Goal: Task Accomplishment & Management: Complete application form

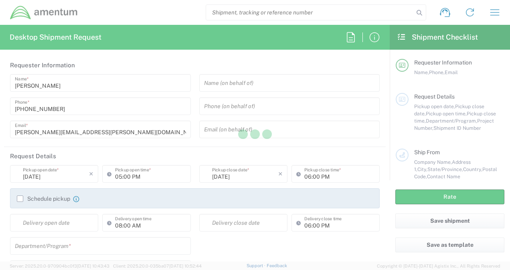
type input "United States"
type input "[GEOGRAPHIC_DATA]"
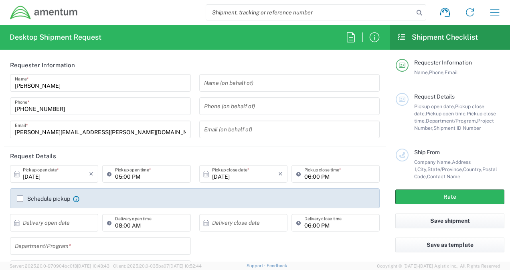
type input "3566.04.0001.TRI2.MATS.3000.00"
click at [22, 199] on label "Schedule pickup" at bounding box center [43, 199] width 53 height 6
click at [20, 199] on input "Schedule pickup" at bounding box center [20, 199] width 0 height 0
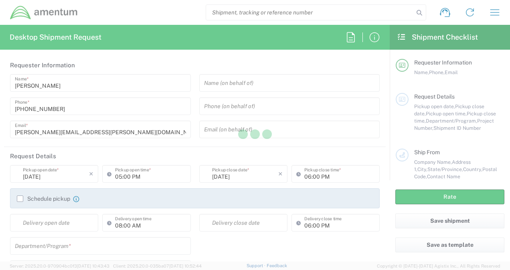
type input "[GEOGRAPHIC_DATA]"
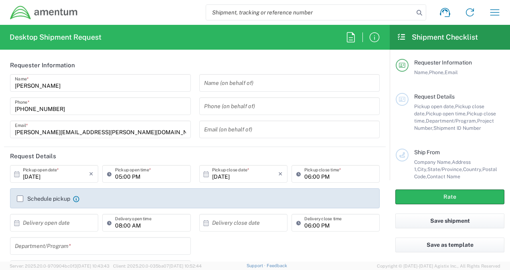
type input "United States"
type input "3566.04.0001.TRI2.MATS.3000.00"
click at [93, 173] on div "10/02/2025 × Pickup open date *" at bounding box center [54, 174] width 88 height 18
click at [76, 173] on input "10/02/2025" at bounding box center [56, 174] width 66 height 14
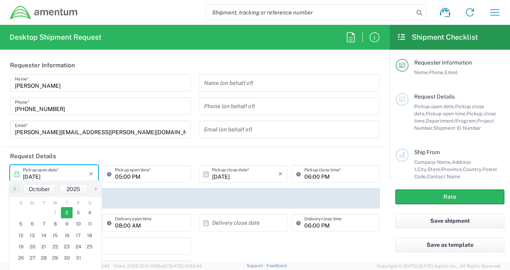
click at [76, 173] on input "10/02/2025" at bounding box center [56, 174] width 66 height 14
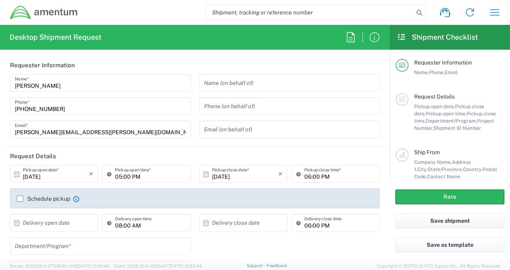
click at [76, 173] on input "10/02/2025" at bounding box center [56, 174] width 66 height 14
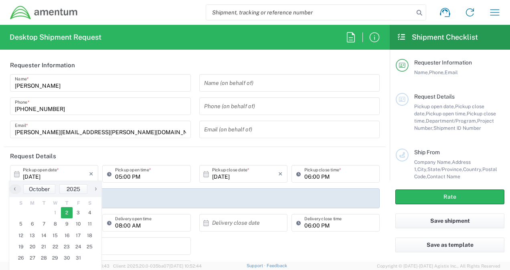
click at [76, 173] on input "10/02/2025" at bounding box center [56, 174] width 66 height 14
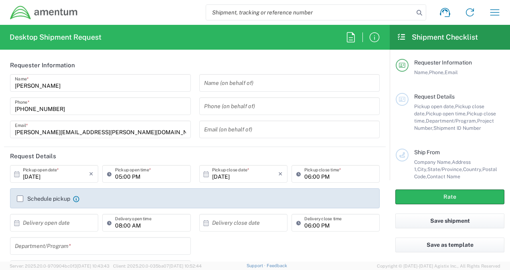
click at [76, 174] on input "10/02/2025" at bounding box center [56, 174] width 66 height 14
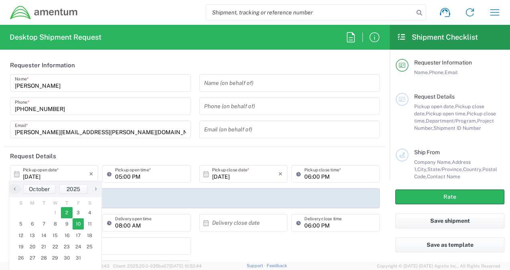
click at [80, 219] on span "10" at bounding box center [79, 223] width 12 height 11
type input "10/10/2025"
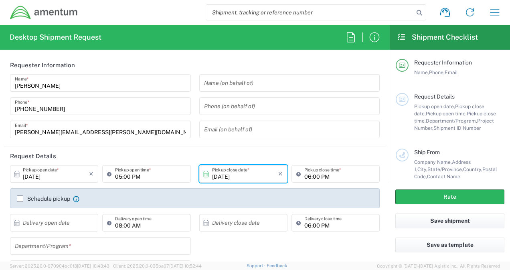
click at [141, 128] on input "todd.gerig@amentum.com" at bounding box center [100, 130] width 171 height 14
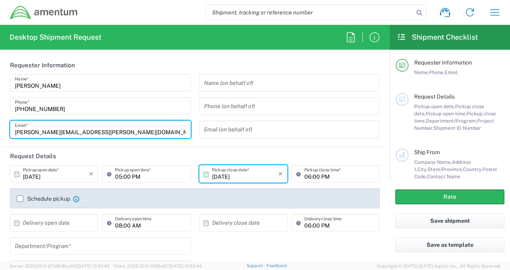
click at [70, 220] on input "text" at bounding box center [56, 223] width 66 height 14
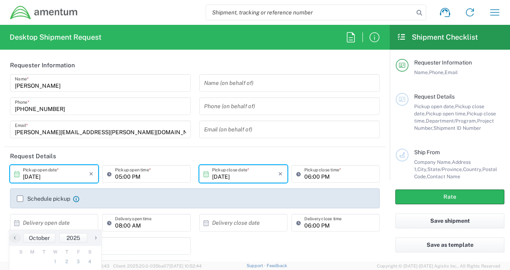
click at [61, 178] on input "10/10/2025" at bounding box center [56, 174] width 66 height 14
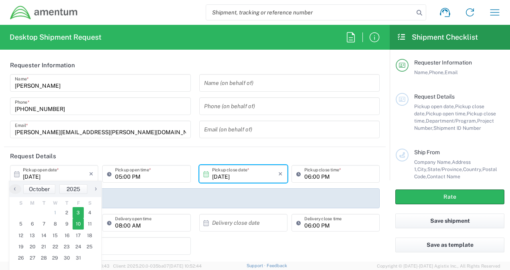
click at [82, 213] on span "3" at bounding box center [79, 212] width 12 height 11
type input "10/03/2025"
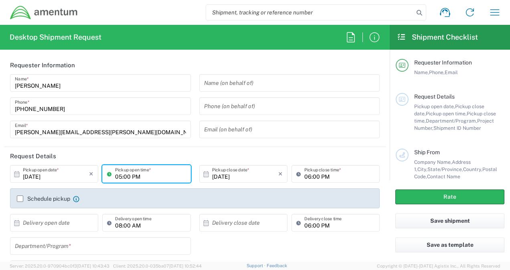
click at [183, 176] on input "05:00 PM" at bounding box center [150, 174] width 71 height 14
click at [240, 176] on input "10/03/2025" at bounding box center [245, 174] width 66 height 14
type input "08:00 AM"
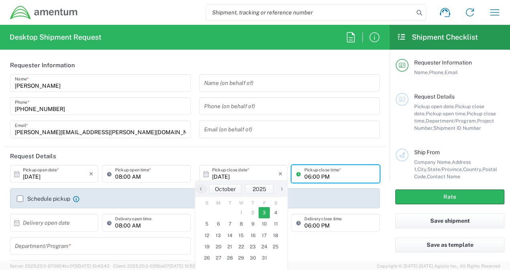
click at [317, 179] on input "06:00 PM" at bounding box center [339, 174] width 71 height 14
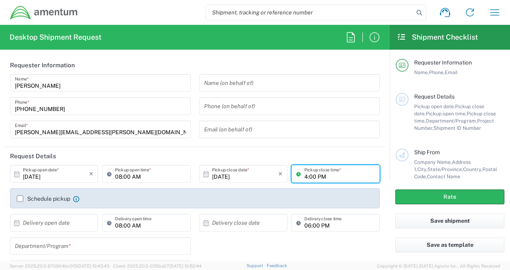
type input "04:00 PM"
click at [67, 228] on input "text" at bounding box center [56, 223] width 66 height 14
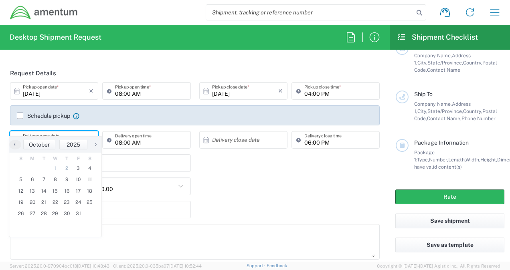
scroll to position [99, 0]
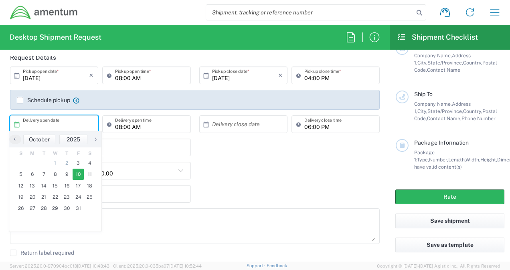
click at [79, 172] on span "10" at bounding box center [79, 174] width 12 height 11
type input "10/10/2025"
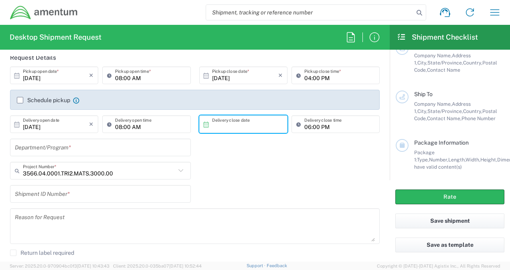
click at [212, 124] on input "text" at bounding box center [245, 124] width 66 height 14
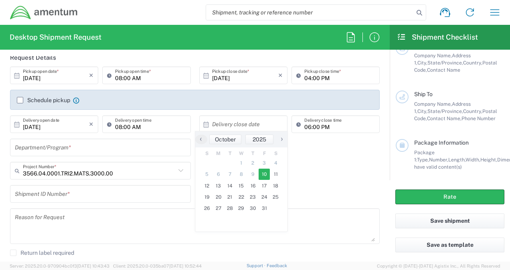
click at [263, 173] on span "10" at bounding box center [265, 174] width 12 height 11
type input "10/10/2025"
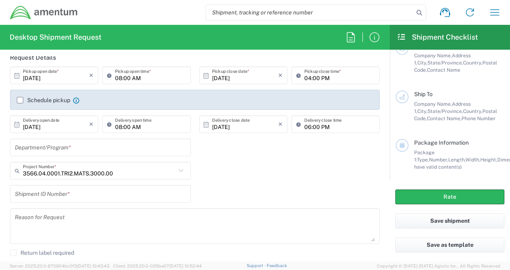
click at [304, 124] on input "06:00 PM" at bounding box center [339, 124] width 71 height 14
type input "04:00 PM"
click at [176, 169] on icon at bounding box center [181, 171] width 10 height 10
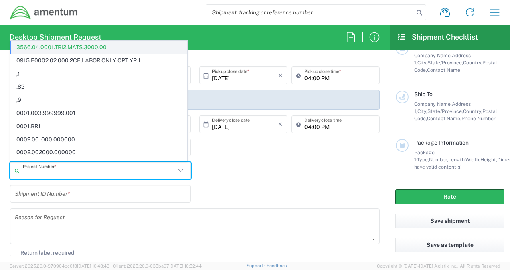
click at [67, 46] on span "3566.04.0001.TRI2.MATS.3000.00" at bounding box center [99, 47] width 176 height 12
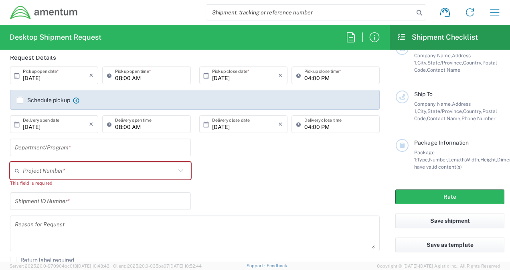
click at [34, 166] on input "text" at bounding box center [99, 171] width 153 height 14
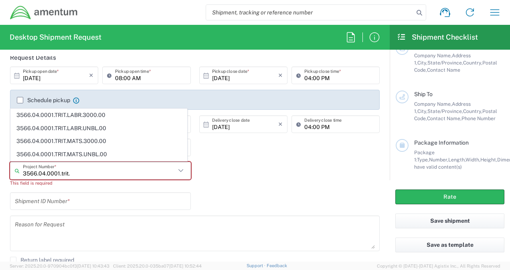
click at [50, 140] on span "3566.04.0001.TRIT.MATS.3000.00" at bounding box center [99, 141] width 176 height 12
type input "3566.04.0001.TRIT.MATS.3000.00"
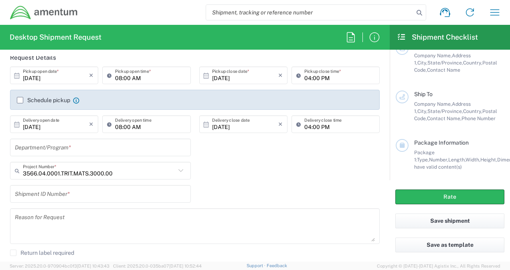
click at [46, 194] on input "text" at bounding box center [100, 194] width 171 height 14
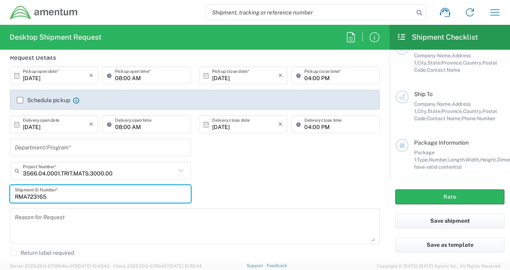
type input "RMA723165"
click at [43, 212] on textarea at bounding box center [195, 226] width 360 height 31
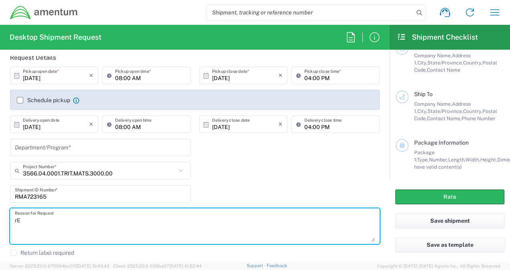
type textarea "r"
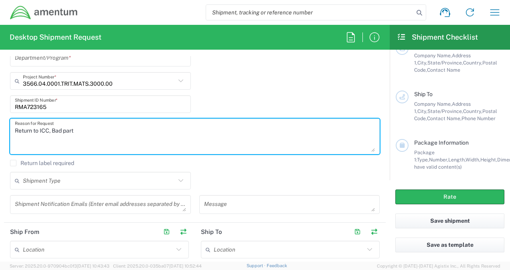
scroll to position [259, 0]
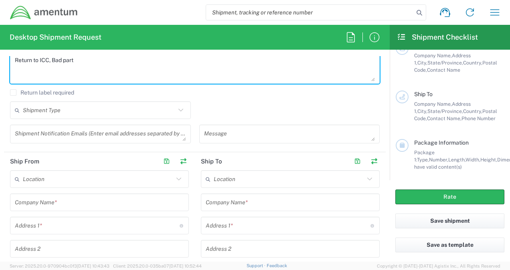
type textarea "Return to ICC, Bad part"
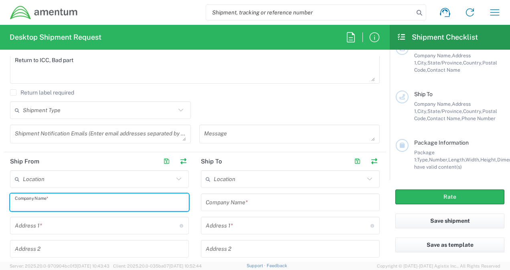
click at [68, 197] on input "text" at bounding box center [99, 203] width 169 height 14
click at [52, 223] on div "Address 1 * For cross streets use street names with '&' or 'and' in between. Fo…" at bounding box center [99, 226] width 179 height 18
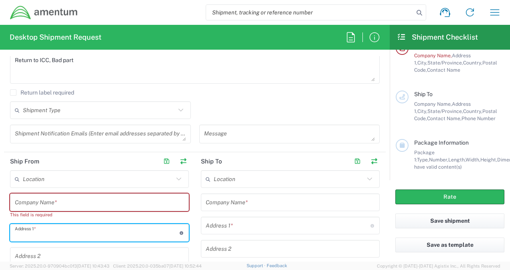
type input "325 12th St SE"
type input "TODD.GERIG@AMENTUM.COM"
type input "Amentum"
type input "Linton"
type input "Indiana"
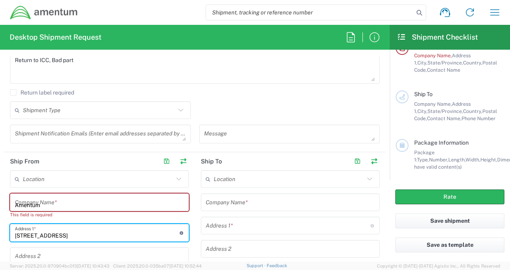
type input "47441"
type input "8127808182"
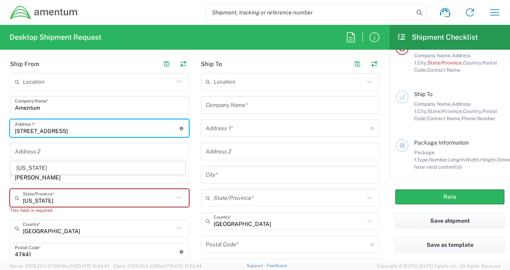
scroll to position [419, 0]
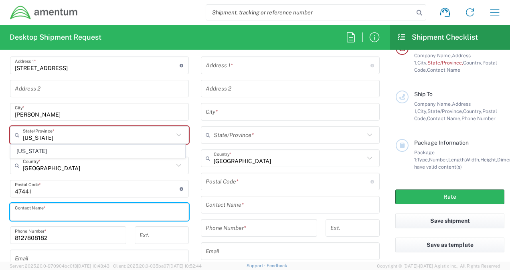
click at [35, 209] on input "text" at bounding box center [99, 212] width 169 height 14
type input "Todd Gerig"
click at [53, 134] on input "text" at bounding box center [98, 135] width 151 height 14
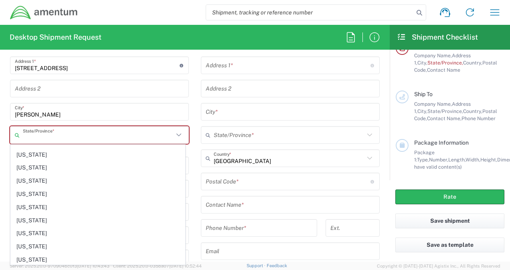
scroll to position [214, 0]
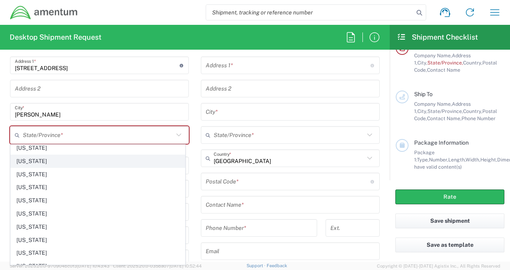
click at [29, 159] on span "Indiana" at bounding box center [98, 161] width 174 height 12
type input "Indiana"
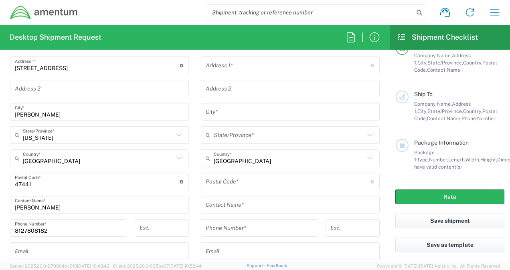
scroll to position [526, 0]
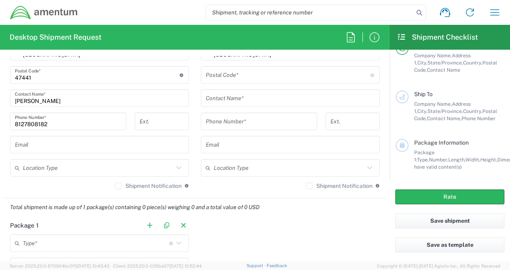
click at [34, 147] on input "text" at bounding box center [99, 145] width 169 height 14
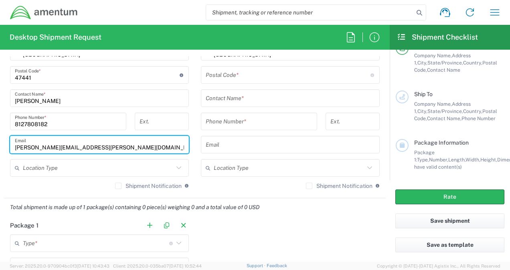
type input "todd.gerig@amentum.com"
click at [44, 237] on input "text" at bounding box center [96, 244] width 146 height 14
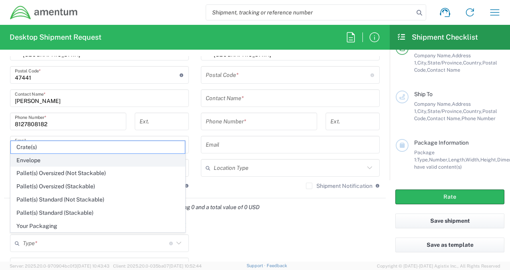
click at [42, 165] on span "Envelope" at bounding box center [98, 160] width 174 height 12
type input "Envelope"
type input "1"
type input "9.5"
type input "12.5"
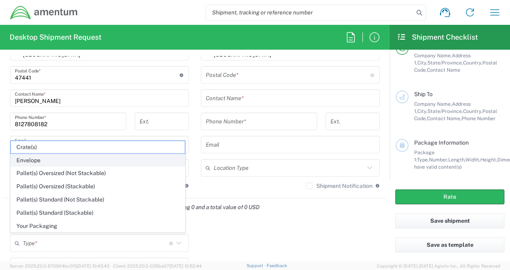
type input "0.25"
type input "1"
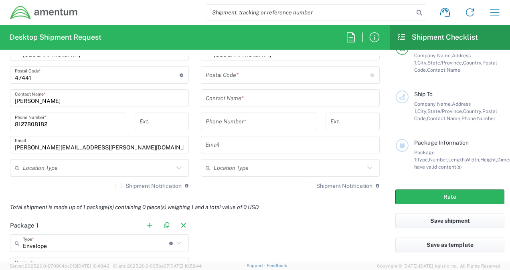
click at [58, 164] on input "text" at bounding box center [98, 168] width 151 height 14
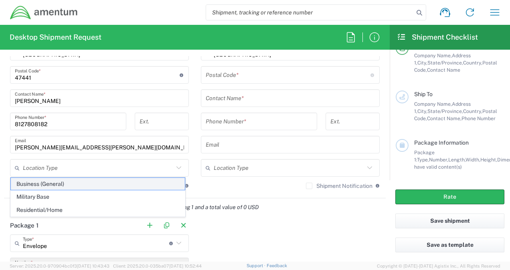
click at [48, 185] on span "Business (General)" at bounding box center [98, 184] width 174 height 12
type input "Business (General)"
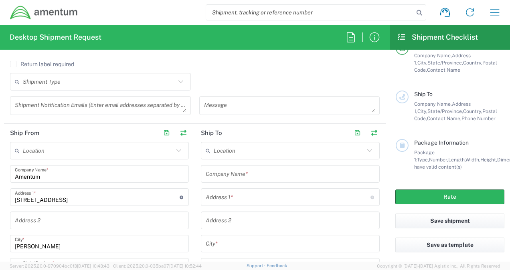
scroll to position [259, 0]
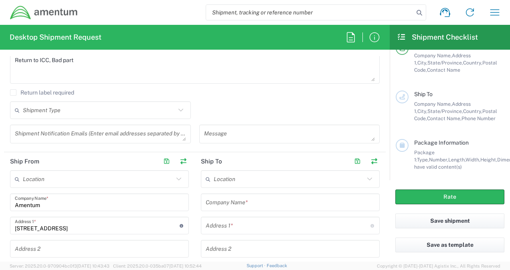
click at [224, 203] on input "text" at bounding box center [290, 203] width 169 height 14
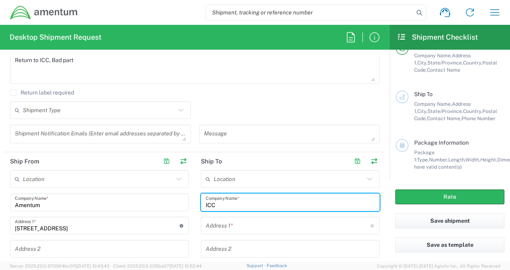
type input "ICC"
click at [220, 221] on input "text" at bounding box center [288, 226] width 165 height 14
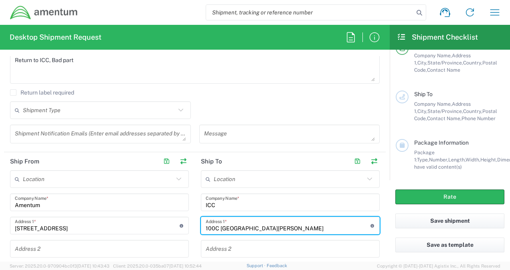
type input "100C Mount Holly Bypass"
click at [217, 182] on input "text" at bounding box center [289, 179] width 151 height 14
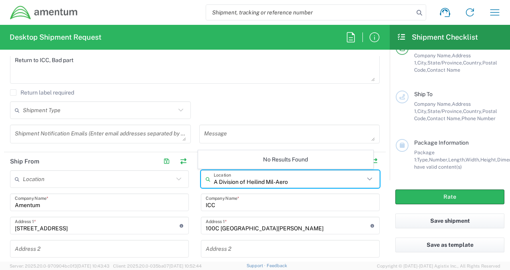
type input "A Division of Heilind Mil-Aero"
click at [220, 242] on input "text" at bounding box center [290, 249] width 169 height 14
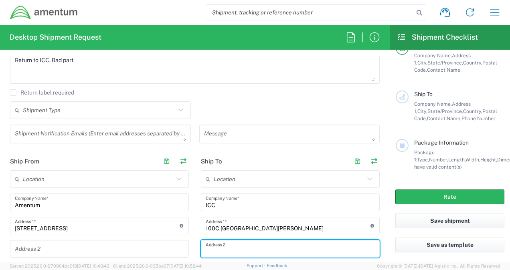
click at [213, 251] on input "text" at bounding box center [290, 249] width 169 height 14
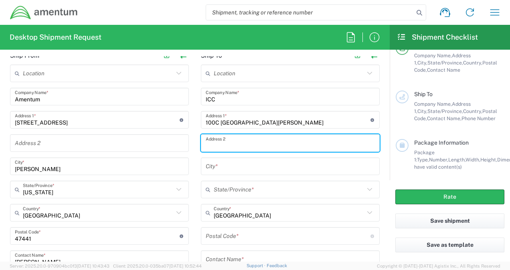
scroll to position [366, 0]
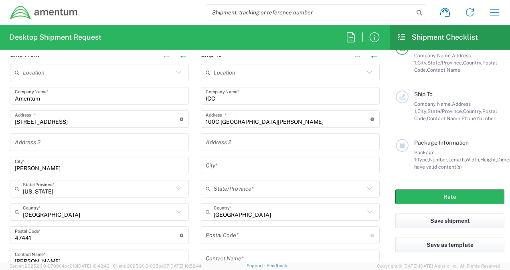
click at [211, 174] on div "Location No Results Found ICC Company Name * 100C Mount Holly Bypass Address 1 …" at bounding box center [290, 210] width 179 height 292
click at [211, 168] on input "text" at bounding box center [290, 166] width 169 height 14
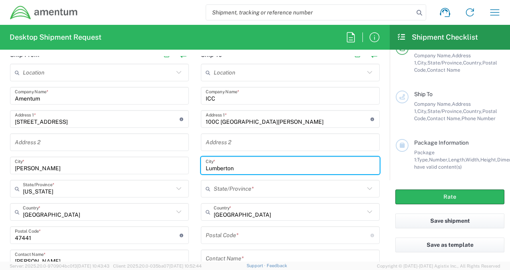
type input "Lumberton"
click at [219, 186] on input "text" at bounding box center [289, 189] width 151 height 14
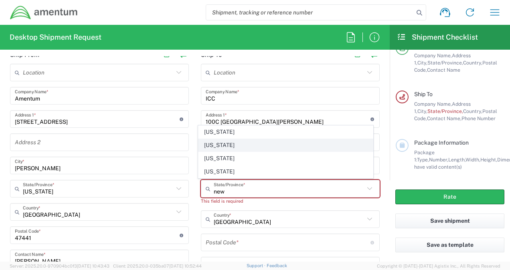
click at [222, 148] on span "New Jersey" at bounding box center [285, 145] width 174 height 12
type input "New Jersey"
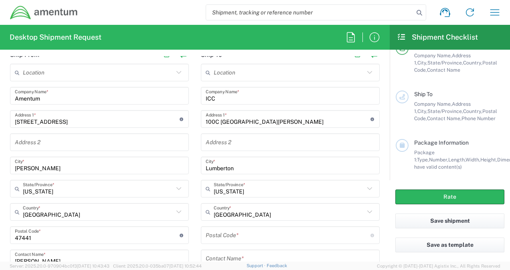
click at [218, 229] on input "undefined" at bounding box center [288, 236] width 165 height 14
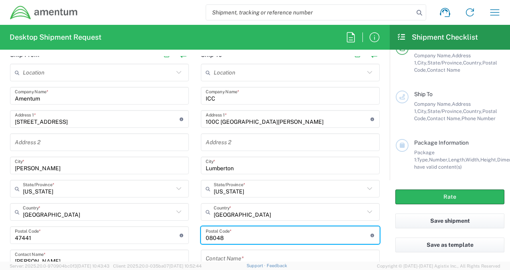
scroll to position [473, 0]
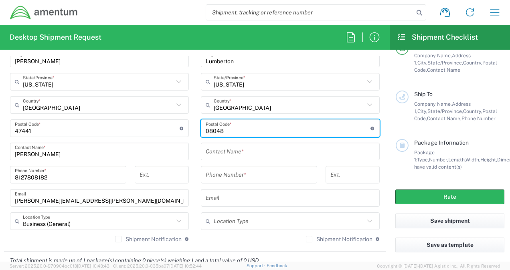
type input "08048"
click at [214, 152] on input "text" at bounding box center [290, 152] width 169 height 14
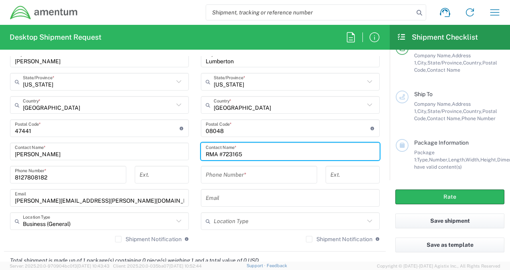
type input "RMA #723165"
click at [218, 169] on input "tel" at bounding box center [259, 175] width 107 height 14
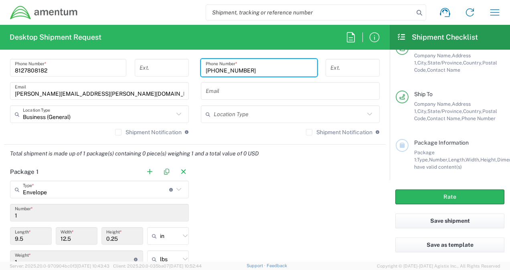
scroll to position [526, 0]
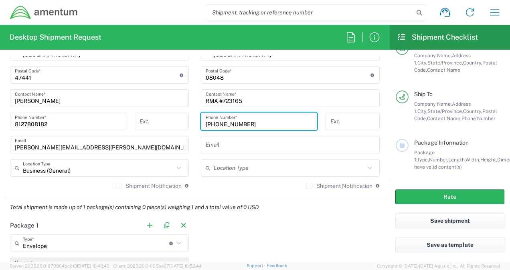
type input "800-422-3911"
click at [334, 167] on input "text" at bounding box center [289, 168] width 151 height 14
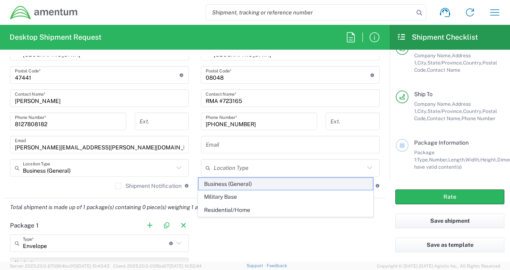
click at [245, 185] on span "Business (General)" at bounding box center [285, 184] width 174 height 12
type input "Business (General)"
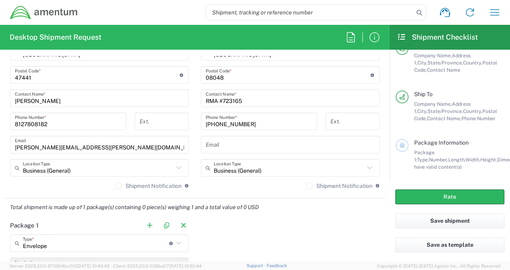
scroll to position [580, 0]
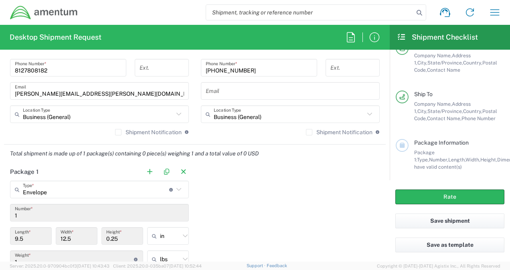
click at [175, 188] on icon at bounding box center [179, 189] width 10 height 10
type input "Envelope"
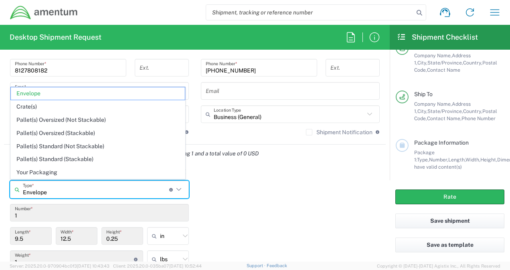
click at [94, 189] on input "Envelope" at bounding box center [96, 190] width 146 height 14
click at [217, 192] on div "Package 1 Envelope Type * Material used to package goods Envelope Crate(s) Pall…" at bounding box center [195, 238] width 382 height 150
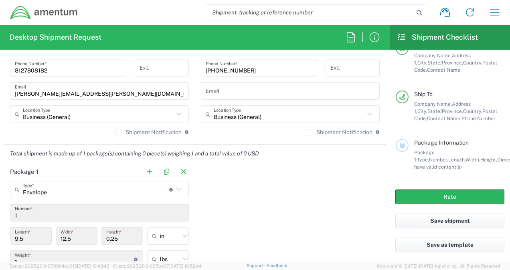
click at [49, 238] on div "9.5 Length *" at bounding box center [31, 236] width 42 height 18
click at [44, 235] on input "9.5" at bounding box center [31, 236] width 32 height 14
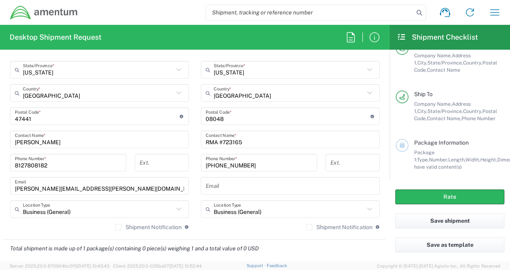
scroll to position [534, 0]
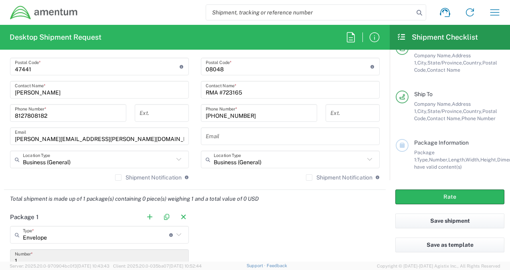
click at [116, 178] on label "Shipment Notification" at bounding box center [148, 177] width 67 height 6
click at [118, 178] on input "Shipment Notification" at bounding box center [118, 178] width 0 height 0
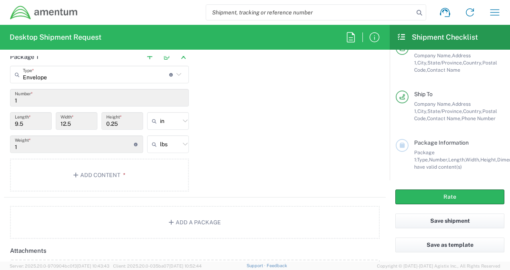
click at [36, 125] on input "9.5" at bounding box center [31, 121] width 32 height 14
click at [35, 123] on input "9.5" at bounding box center [31, 121] width 32 height 14
click at [34, 101] on input "1" at bounding box center [99, 98] width 169 height 14
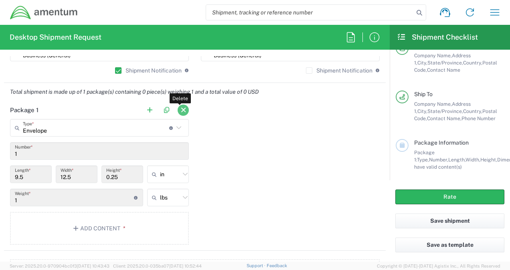
click at [180, 108] on button "button" at bounding box center [183, 110] width 11 height 11
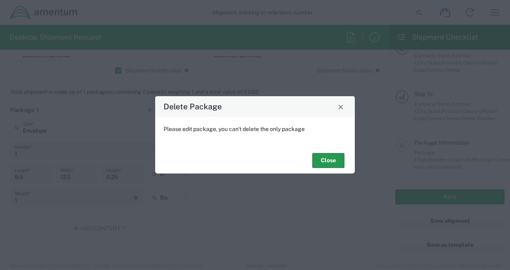
click at [321, 158] on button "Close" at bounding box center [328, 160] width 32 height 15
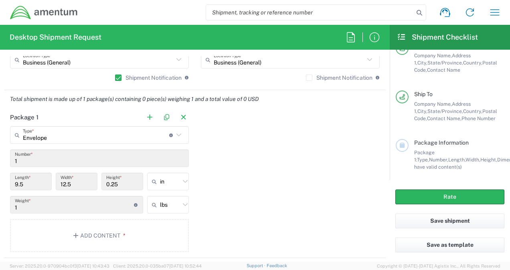
scroll to position [577, 0]
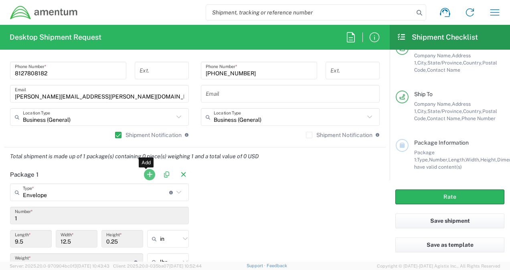
click at [148, 175] on button "button" at bounding box center [149, 174] width 11 height 11
click at [146, 174] on button "button" at bounding box center [149, 174] width 11 height 11
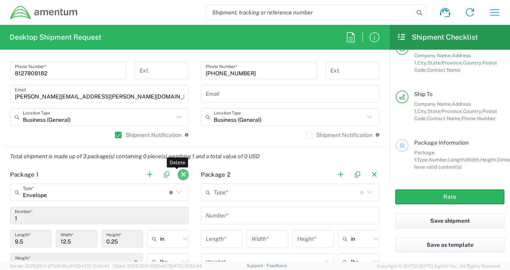
click at [180, 174] on button "button" at bounding box center [183, 174] width 11 height 11
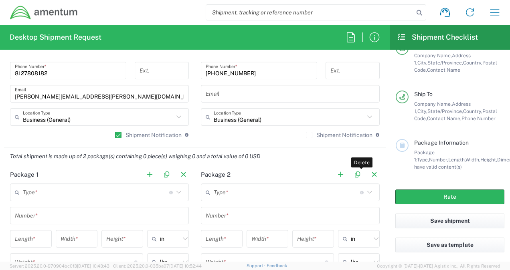
click at [368, 171] on button "button" at bounding box center [373, 174] width 11 height 11
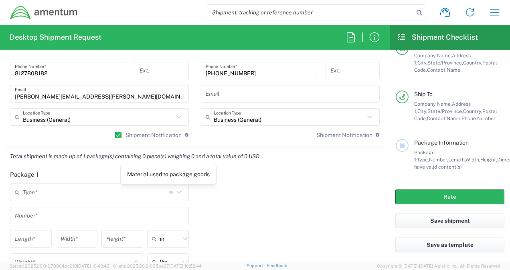
click at [174, 190] on icon at bounding box center [179, 192] width 10 height 10
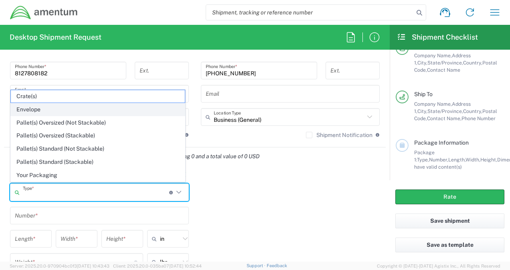
click at [95, 111] on span "Envelope" at bounding box center [98, 109] width 174 height 12
type input "Envelope"
type input "1"
type input "9.5"
type input "12.5"
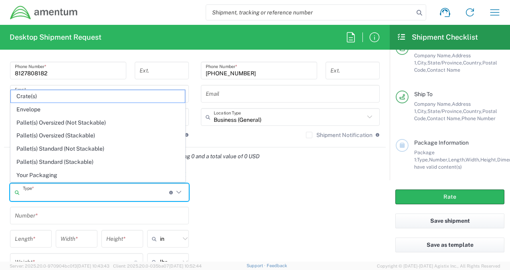
type input "0.25"
type input "1"
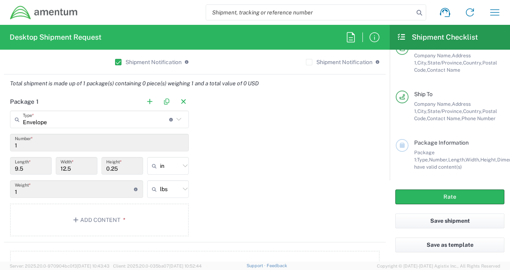
scroll to position [630, 0]
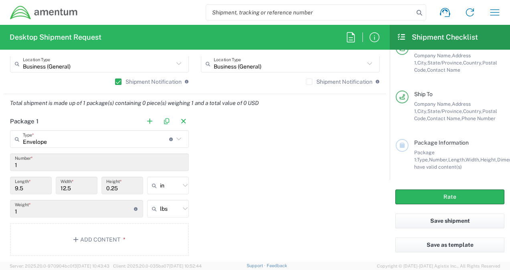
click at [40, 187] on input "9.5" at bounding box center [31, 186] width 32 height 14
drag, startPoint x: 42, startPoint y: 172, endPoint x: 52, endPoint y: 165, distance: 12.1
click at [42, 172] on main "Envelope Type * Material used to package goods Crate(s) Envelope Pallet(s) Over…" at bounding box center [99, 194] width 191 height 129
click at [205, 134] on div "Package 1 Envelope Type * Material used to package goods Crate(s) Envelope Pall…" at bounding box center [195, 187] width 382 height 150
click at [182, 119] on button "button" at bounding box center [183, 121] width 11 height 11
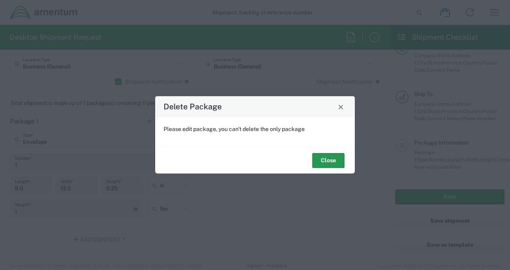
click at [318, 157] on button "Close" at bounding box center [328, 160] width 32 height 15
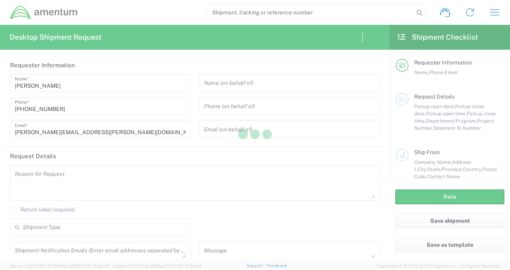
type input "[GEOGRAPHIC_DATA]"
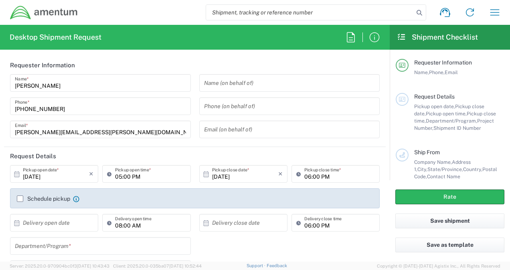
type input "[GEOGRAPHIC_DATA]"
type input "3566.04.0001.TRI2.MATS.3000.00"
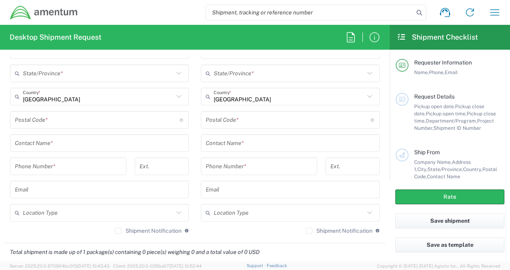
scroll to position [588, 0]
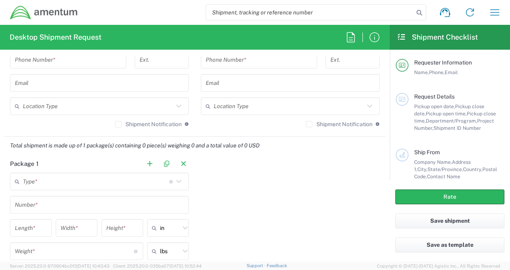
click at [174, 178] on icon at bounding box center [179, 181] width 10 height 10
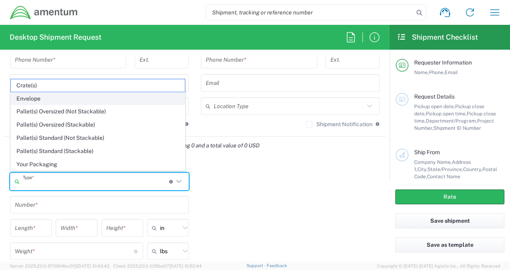
click at [74, 102] on span "Envelope" at bounding box center [98, 99] width 174 height 12
type input "Envelope"
type input "1"
type input "9.5"
type input "12.5"
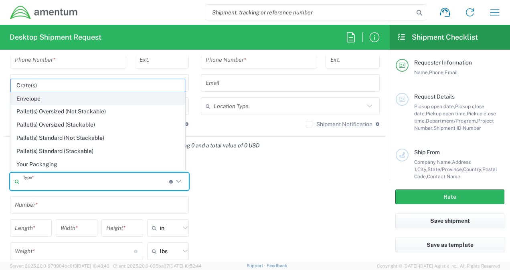
type input "0.25"
type input "1"
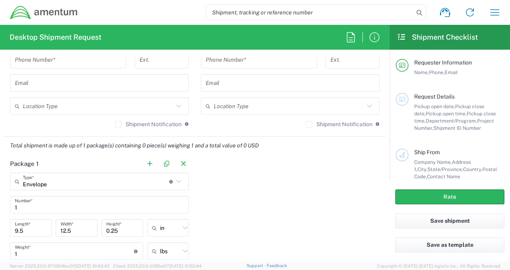
click at [26, 224] on input "9.5" at bounding box center [31, 228] width 32 height 14
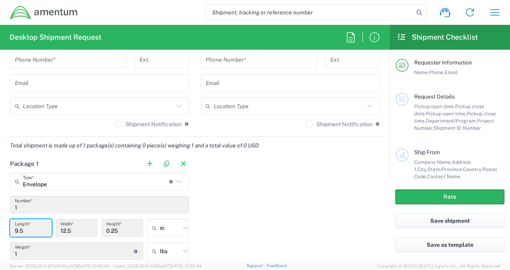
click at [26, 226] on input "9.5" at bounding box center [31, 228] width 32 height 14
click at [198, 189] on div "Package 1 Envelope Type * Material used to package goods Crate(s) Envelope Pall…" at bounding box center [195, 230] width 382 height 150
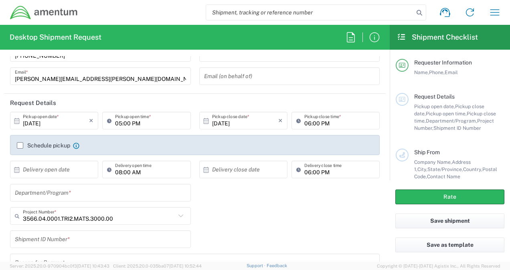
scroll to position [0, 0]
